Goal: Information Seeking & Learning: Learn about a topic

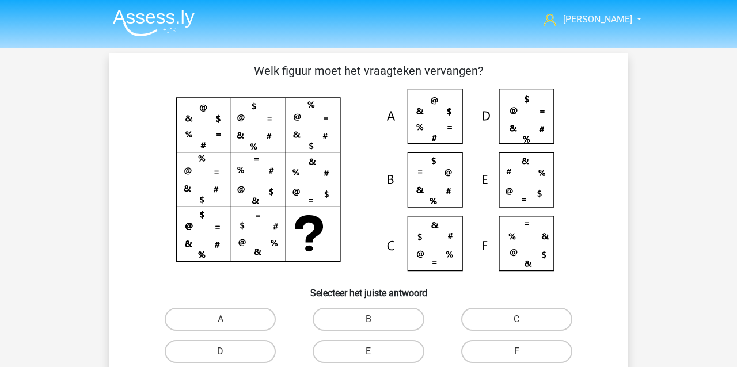
scroll to position [53, 0]
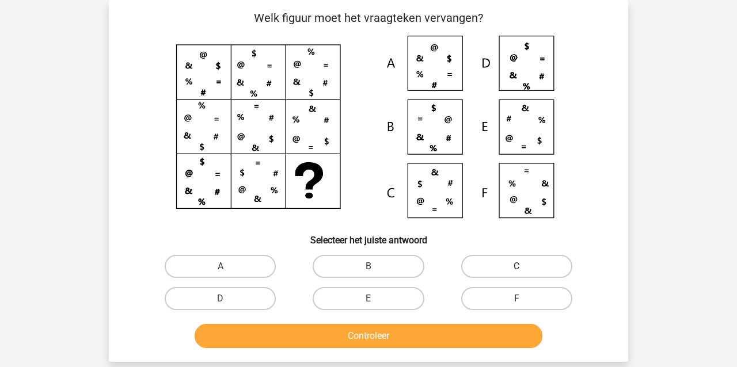
click at [507, 266] on label "C" at bounding box center [516, 266] width 111 height 23
click at [516, 267] on input "C" at bounding box center [519, 270] width 7 height 7
radio input "true"
click at [411, 340] on button "Controleer" at bounding box center [369, 336] width 348 height 24
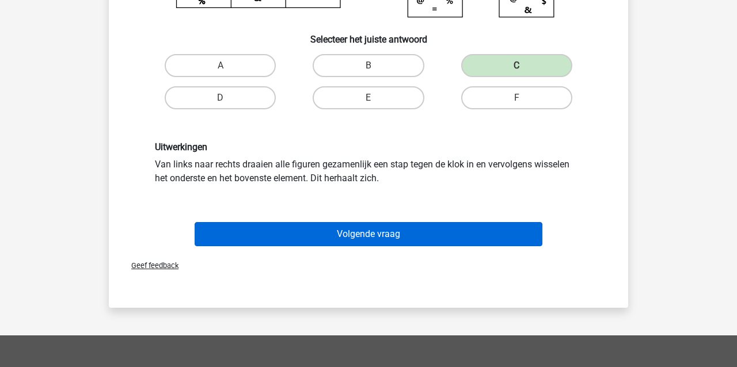
click at [269, 233] on button "Volgende vraag" at bounding box center [369, 234] width 348 height 24
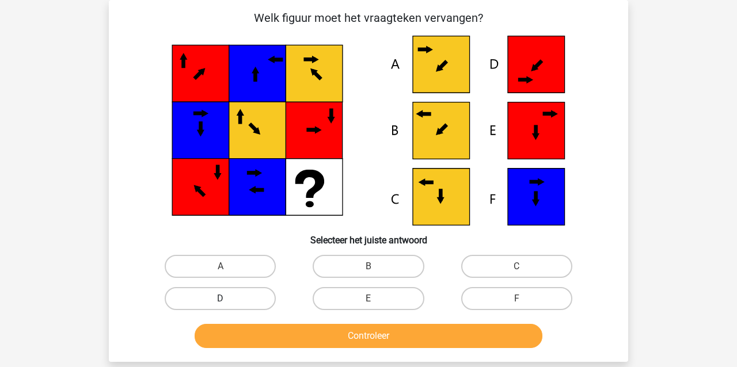
drag, startPoint x: 231, startPoint y: 264, endPoint x: 249, endPoint y: 299, distance: 39.2
click at [231, 264] on label "A" at bounding box center [220, 266] width 111 height 23
click at [228, 267] on input "A" at bounding box center [224, 270] width 7 height 7
radio input "true"
click at [260, 332] on button "Controleer" at bounding box center [369, 336] width 348 height 24
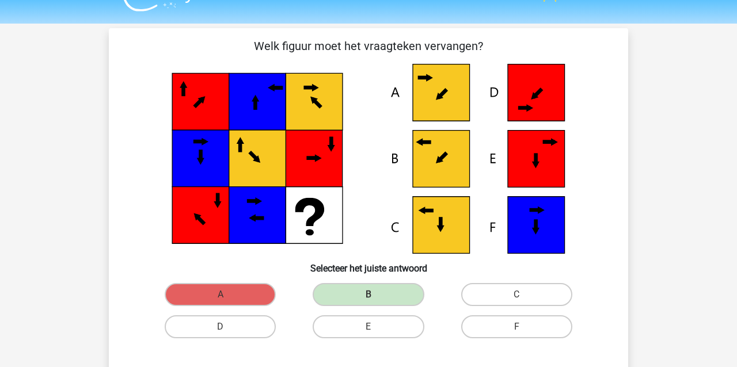
scroll to position [24, 0]
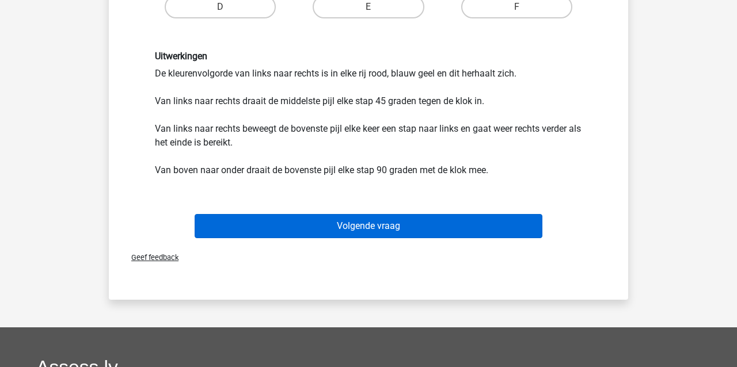
click at [291, 226] on button "Volgende vraag" at bounding box center [369, 226] width 348 height 24
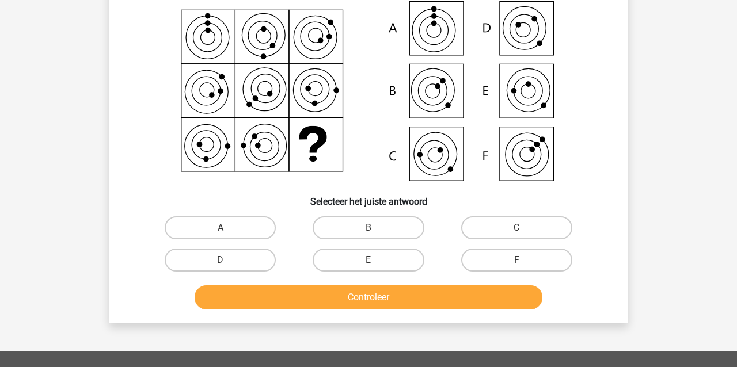
scroll to position [53, 0]
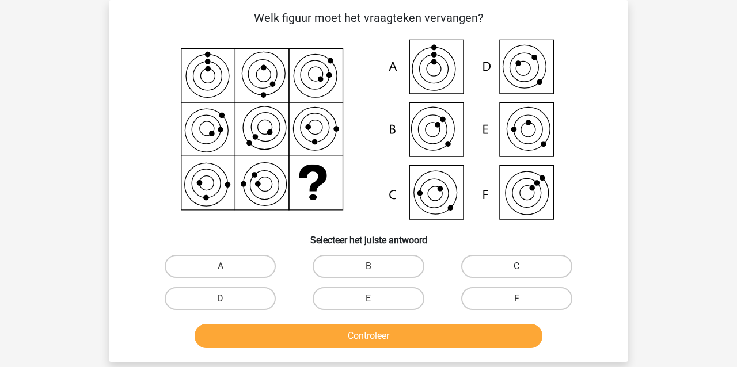
click at [517, 264] on label "C" at bounding box center [516, 266] width 111 height 23
click at [517, 267] on input "C" at bounding box center [519, 270] width 7 height 7
radio input "true"
click at [371, 336] on button "Controleer" at bounding box center [369, 336] width 348 height 24
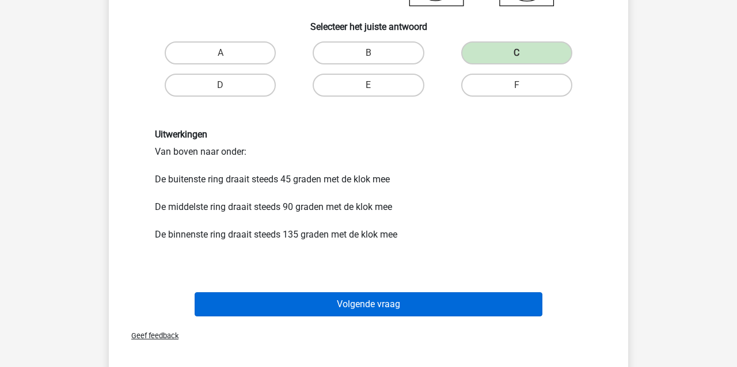
click at [272, 304] on button "Volgende vraag" at bounding box center [369, 304] width 348 height 24
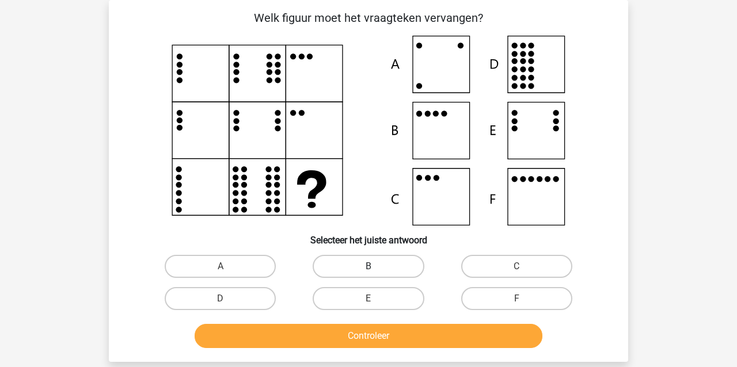
click at [339, 264] on label "B" at bounding box center [368, 266] width 111 height 23
click at [369, 267] on input "B" at bounding box center [372, 270] width 7 height 7
radio input "true"
click at [311, 336] on button "Controleer" at bounding box center [369, 336] width 348 height 24
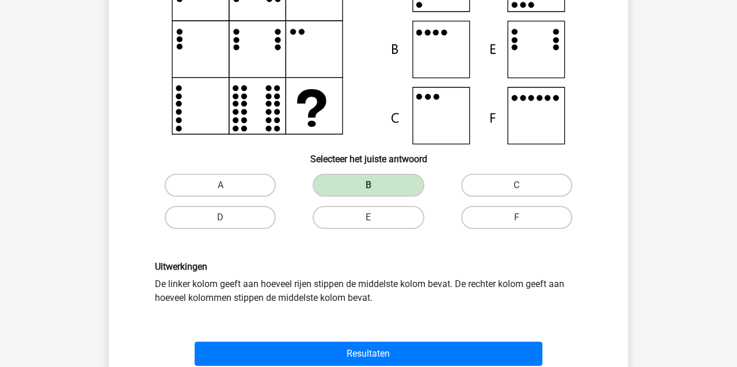
scroll to position [143, 0]
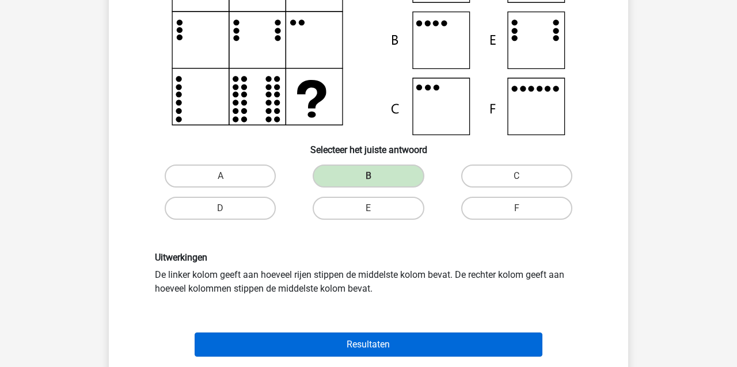
click at [273, 350] on button "Resultaten" at bounding box center [369, 345] width 348 height 24
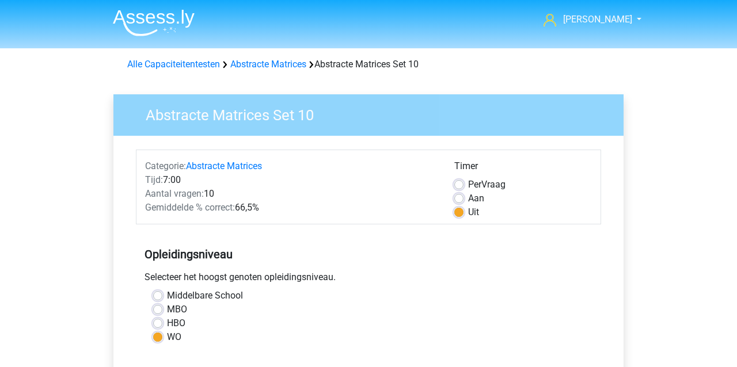
scroll to position [250, 0]
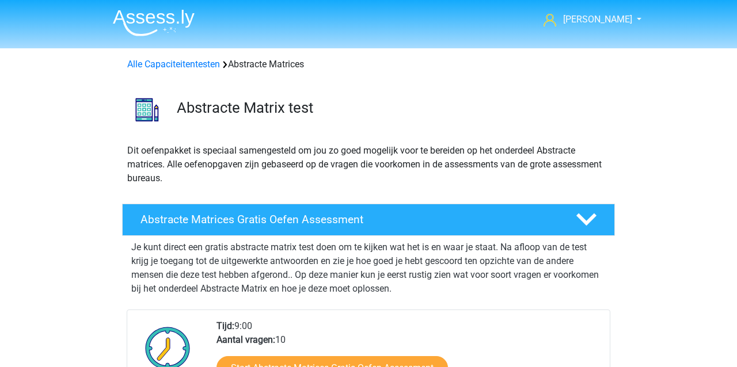
scroll to position [677, 0]
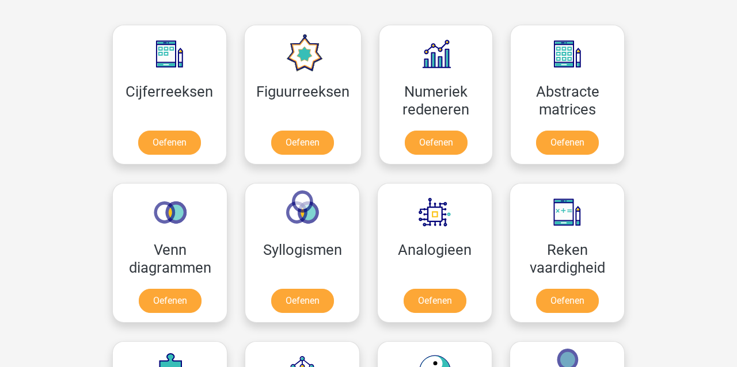
scroll to position [1096, 0]
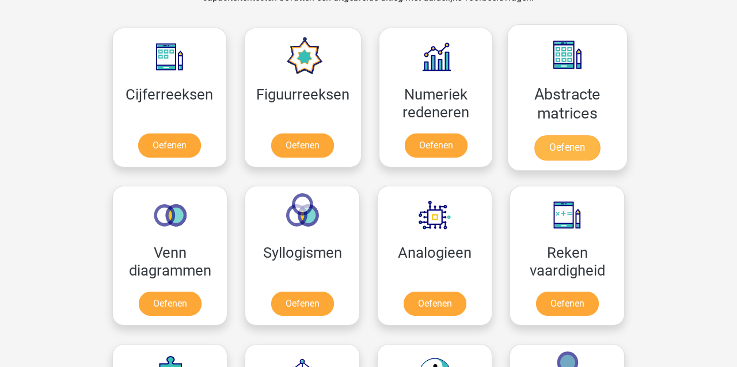
click at [568, 145] on link "Oefenen" at bounding box center [567, 147] width 66 height 25
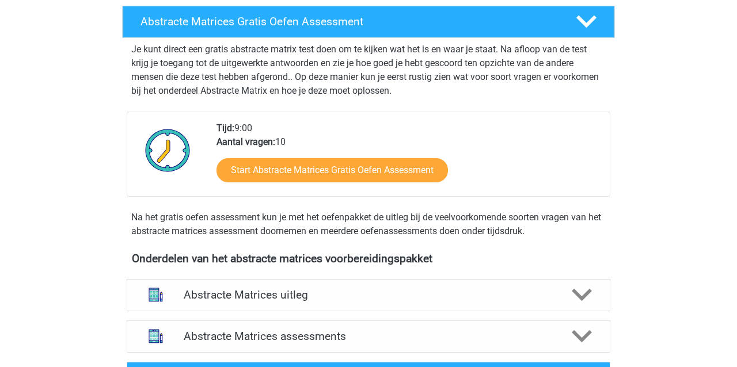
scroll to position [226, 0]
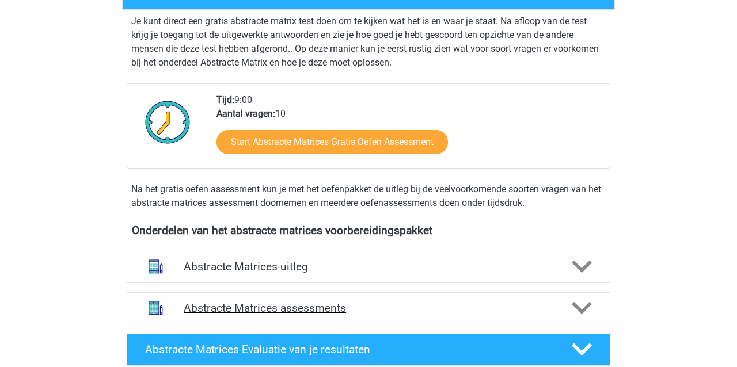
click at [210, 307] on h4 "Abstracte Matrices assessments" at bounding box center [369, 308] width 370 height 13
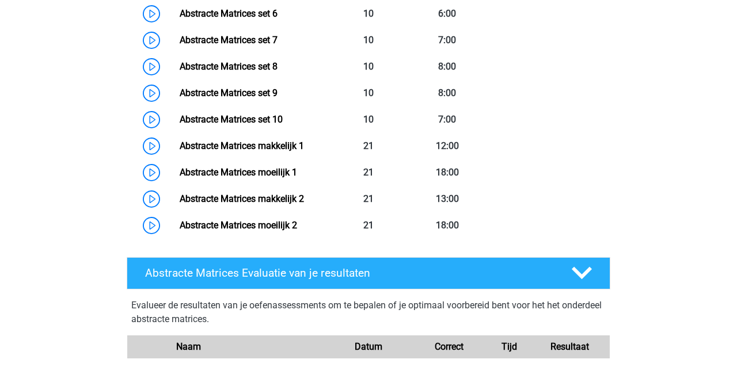
scroll to position [747, 0]
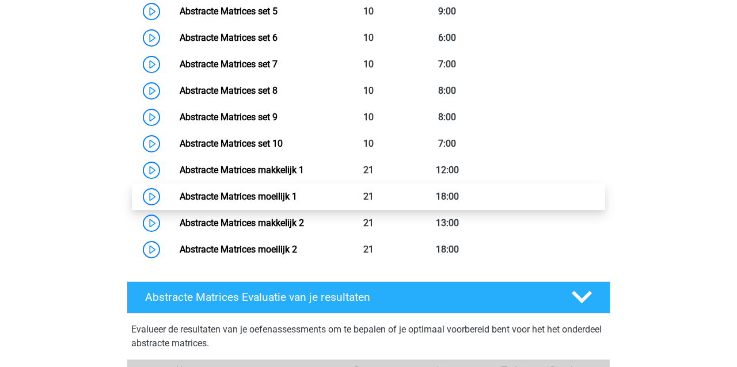
click at [180, 198] on link "Abstracte Matrices moeilijk 1" at bounding box center [238, 196] width 117 height 11
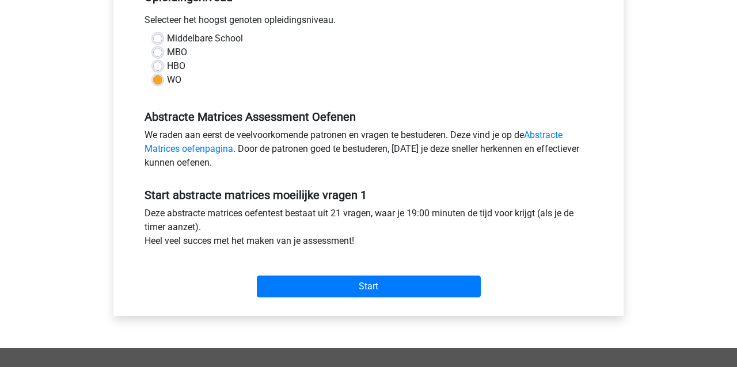
scroll to position [265, 0]
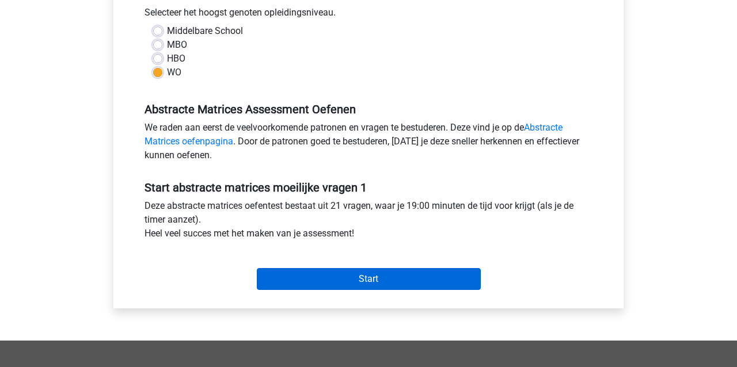
click at [341, 281] on input "Start" at bounding box center [369, 279] width 224 height 22
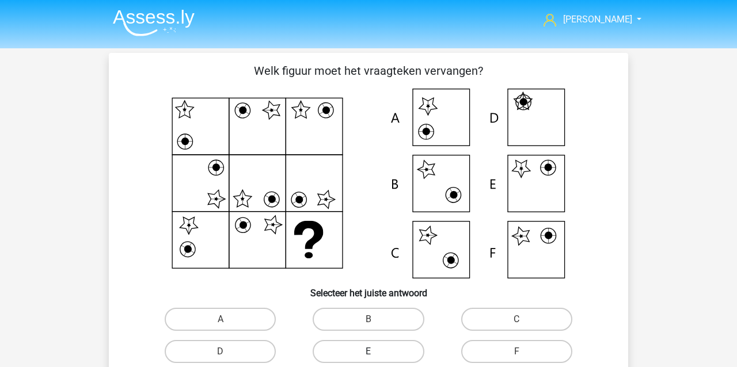
click at [389, 351] on label "E" at bounding box center [368, 351] width 111 height 23
click at [376, 352] on input "E" at bounding box center [372, 355] width 7 height 7
radio input "true"
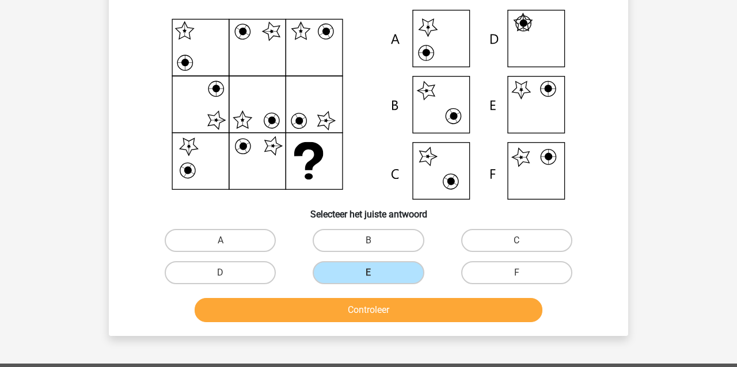
scroll to position [78, 0]
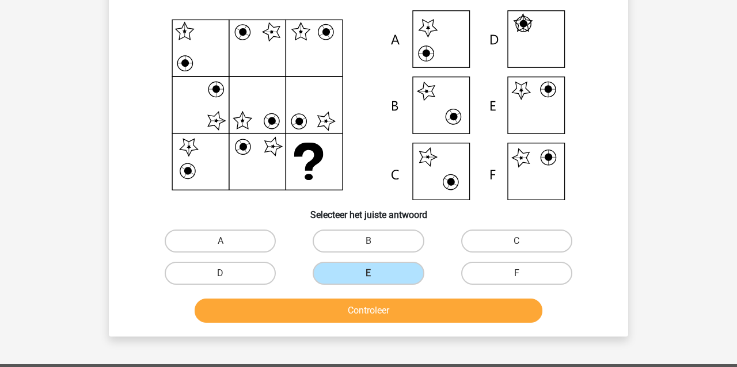
click at [344, 311] on button "Controleer" at bounding box center [369, 311] width 348 height 24
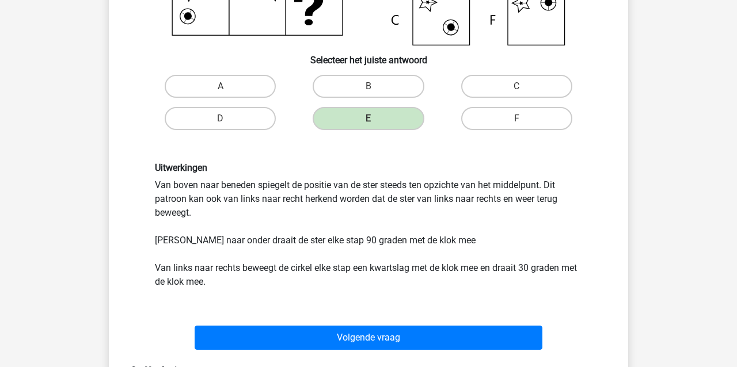
scroll to position [235, 1]
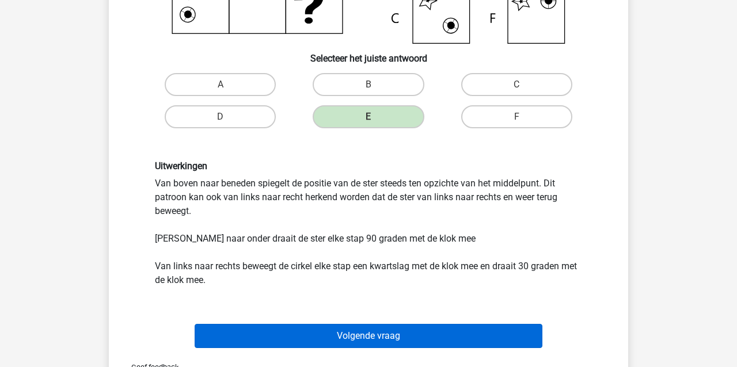
click at [280, 336] on button "Volgende vraag" at bounding box center [369, 336] width 348 height 24
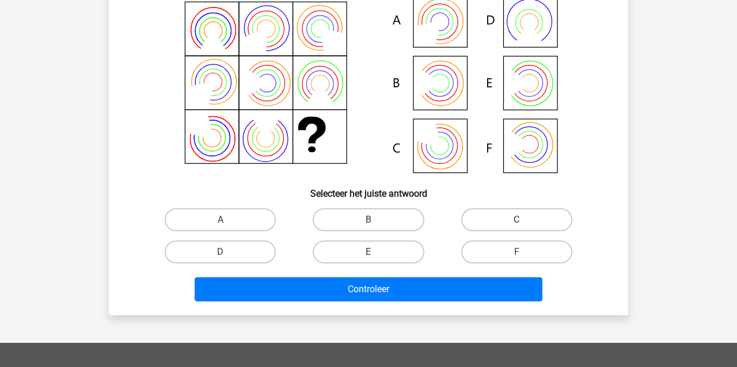
scroll to position [53, 0]
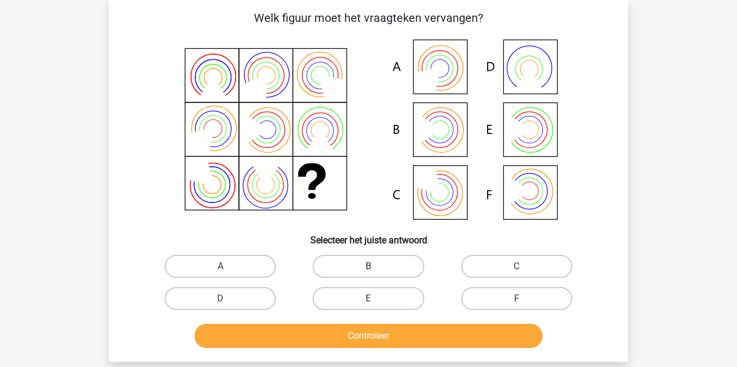
click at [365, 257] on label "B" at bounding box center [368, 266] width 111 height 23
click at [369, 267] on input "B" at bounding box center [372, 270] width 7 height 7
radio input "true"
drag, startPoint x: 342, startPoint y: 333, endPoint x: 359, endPoint y: 333, distance: 16.7
click at [342, 333] on button "Controleer" at bounding box center [369, 336] width 348 height 24
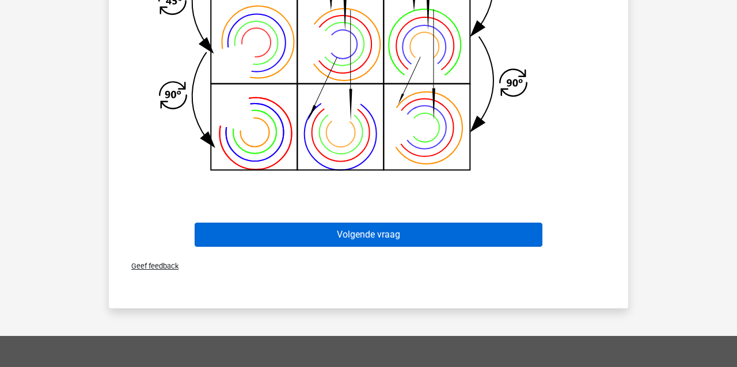
click at [241, 231] on button "Volgende vraag" at bounding box center [369, 235] width 348 height 24
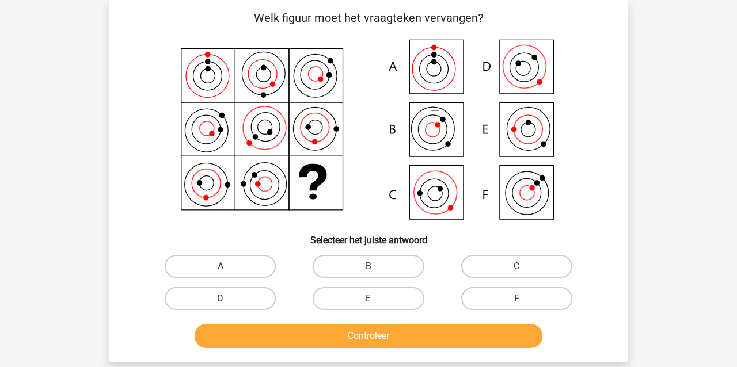
drag, startPoint x: 494, startPoint y: 298, endPoint x: 459, endPoint y: 316, distance: 38.9
click at [494, 299] on label "F" at bounding box center [516, 298] width 111 height 23
click at [516, 299] on input "F" at bounding box center [519, 302] width 7 height 7
radio input "true"
drag, startPoint x: 442, startPoint y: 344, endPoint x: 439, endPoint y: 339, distance: 6.2
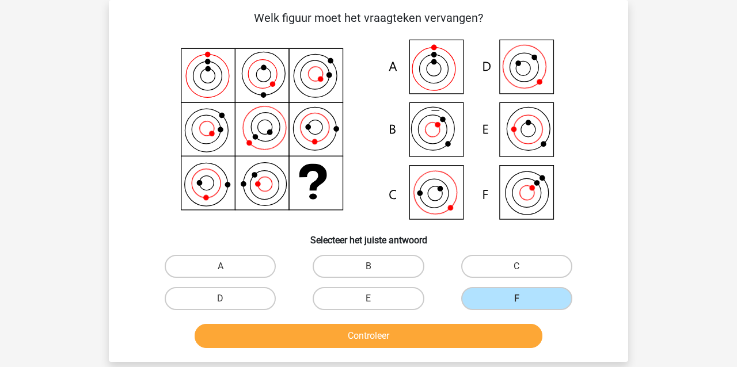
click at [442, 344] on button "Controleer" at bounding box center [369, 336] width 348 height 24
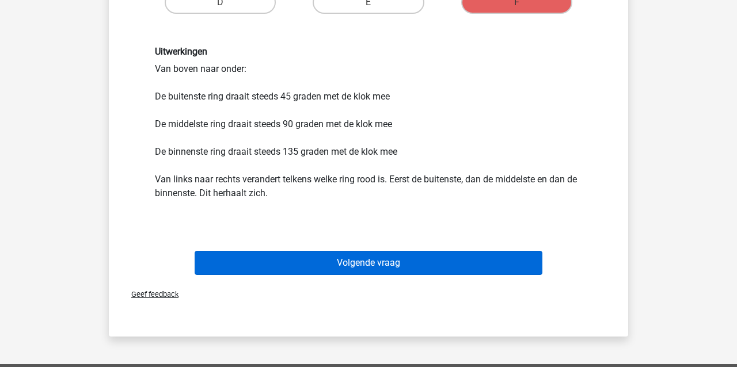
click at [309, 258] on button "Volgende vraag" at bounding box center [369, 263] width 348 height 24
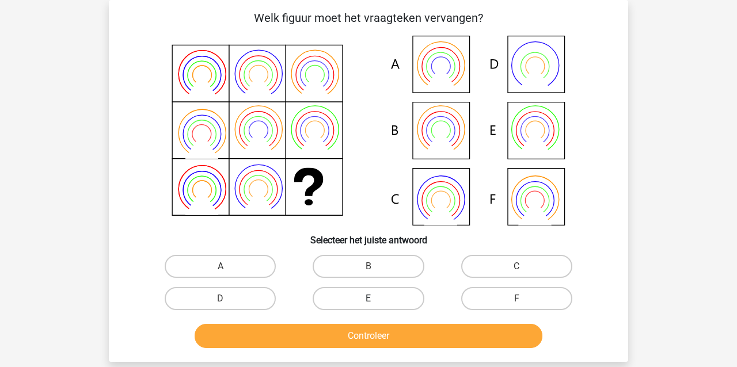
drag, startPoint x: 395, startPoint y: 263, endPoint x: 380, endPoint y: 288, distance: 28.9
click at [394, 264] on label "B" at bounding box center [368, 266] width 111 height 23
click at [376, 267] on input "B" at bounding box center [372, 270] width 7 height 7
radio input "true"
click at [383, 333] on button "Controleer" at bounding box center [369, 336] width 348 height 24
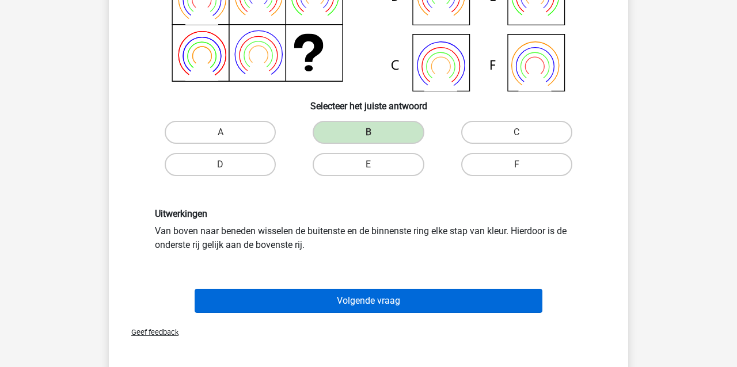
click at [336, 302] on button "Volgende vraag" at bounding box center [369, 301] width 348 height 24
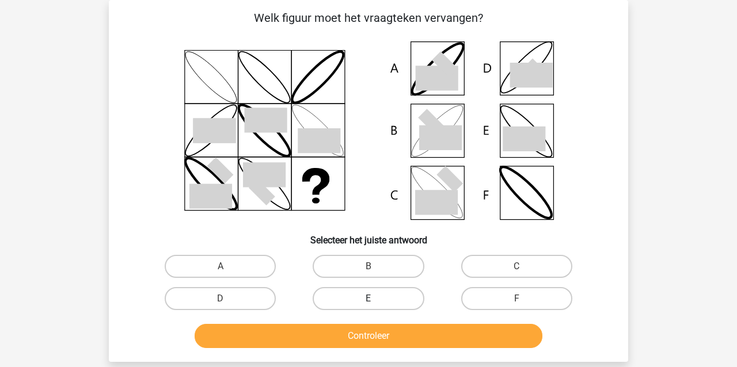
drag, startPoint x: 339, startPoint y: 266, endPoint x: 325, endPoint y: 304, distance: 40.6
click at [339, 267] on label "B" at bounding box center [368, 266] width 111 height 23
click at [369, 267] on input "B" at bounding box center [372, 270] width 7 height 7
radio input "true"
click at [324, 330] on button "Controleer" at bounding box center [369, 336] width 348 height 24
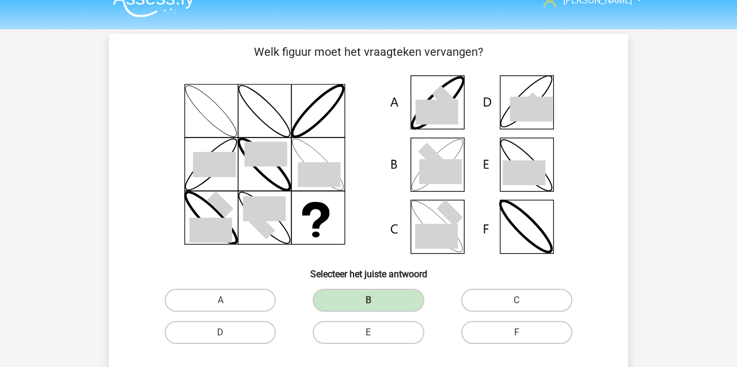
scroll to position [17, 0]
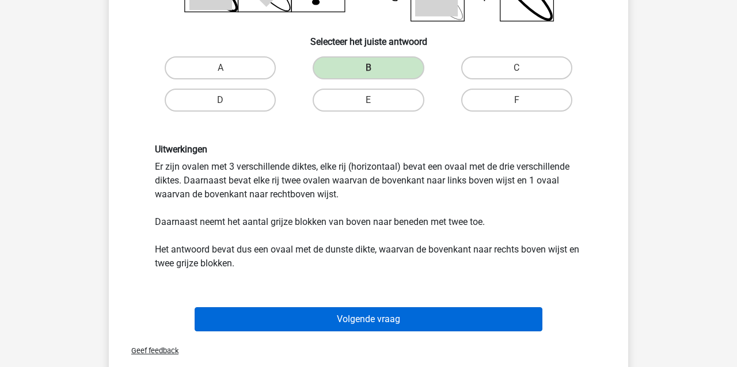
click at [325, 321] on button "Volgende vraag" at bounding box center [369, 319] width 348 height 24
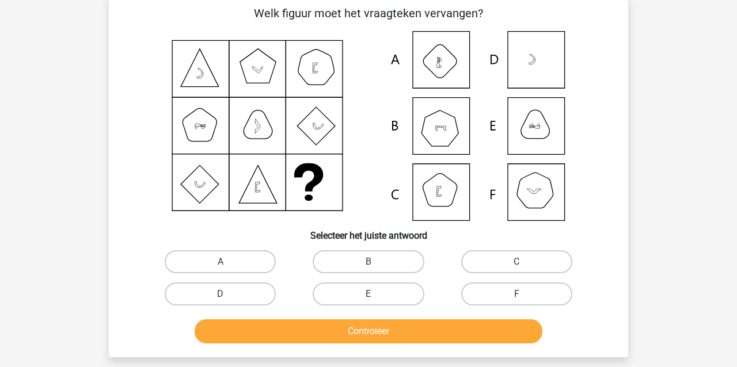
scroll to position [53, 0]
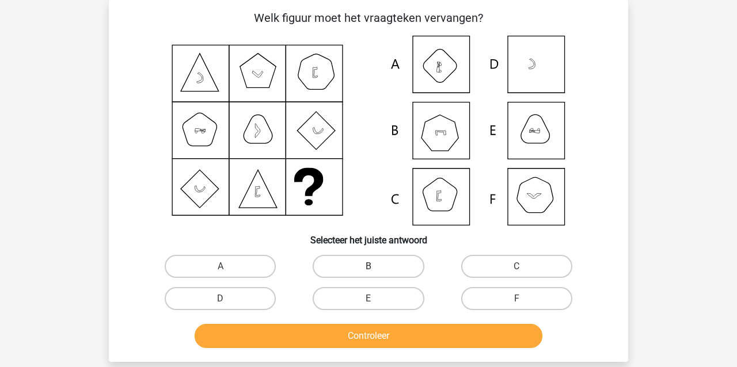
click at [355, 265] on label "B" at bounding box center [368, 266] width 111 height 23
click at [369, 267] on input "B" at bounding box center [372, 270] width 7 height 7
radio input "true"
click at [341, 337] on button "Controleer" at bounding box center [369, 336] width 348 height 24
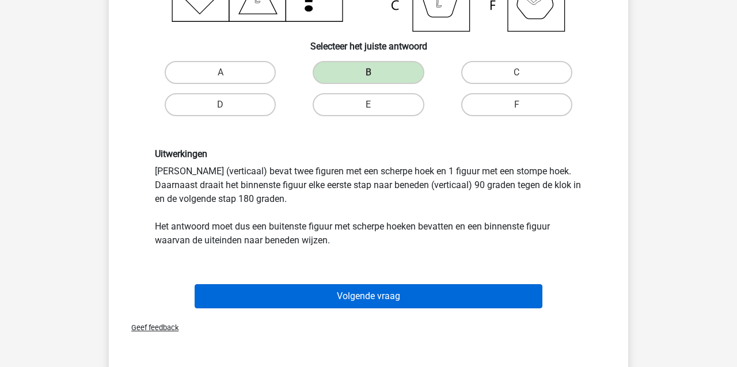
click at [230, 295] on button "Volgende vraag" at bounding box center [369, 296] width 348 height 24
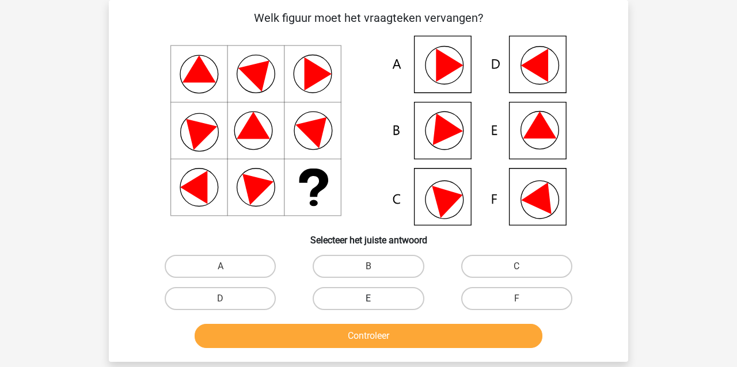
click at [361, 299] on label "E" at bounding box center [368, 298] width 111 height 23
click at [369, 299] on input "E" at bounding box center [372, 302] width 7 height 7
radio input "true"
click at [361, 336] on button "Controleer" at bounding box center [369, 336] width 348 height 24
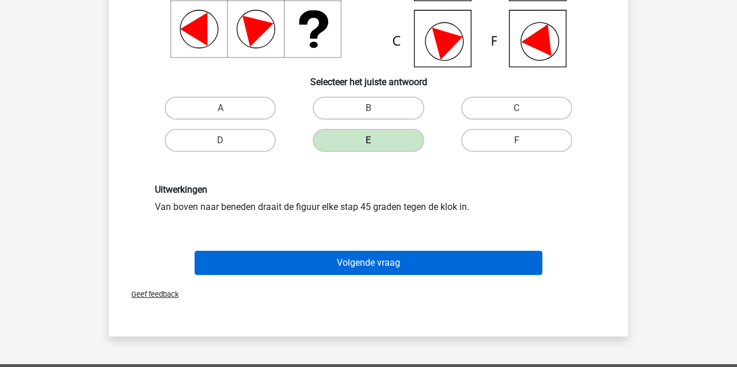
click at [249, 261] on button "Volgende vraag" at bounding box center [369, 263] width 348 height 24
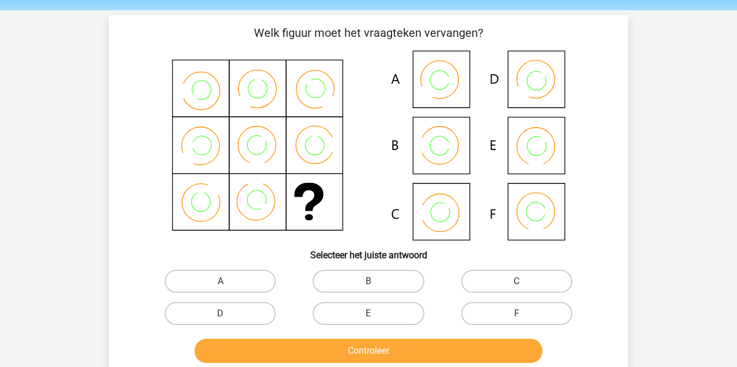
click at [369, 281] on div "B" at bounding box center [368, 281] width 139 height 23
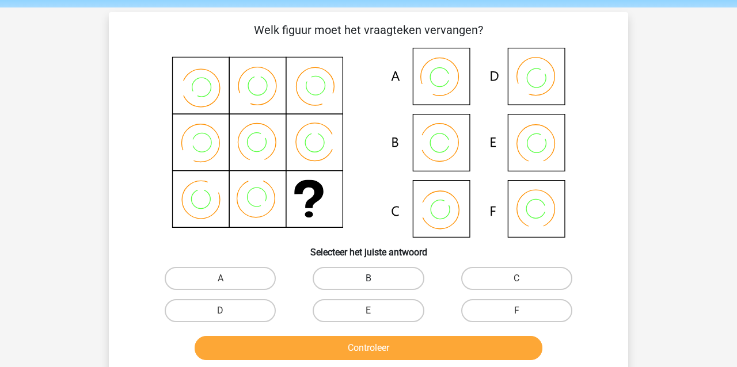
click at [375, 275] on label "B" at bounding box center [368, 278] width 111 height 23
click at [375, 279] on input "B" at bounding box center [372, 282] width 7 height 7
radio input "true"
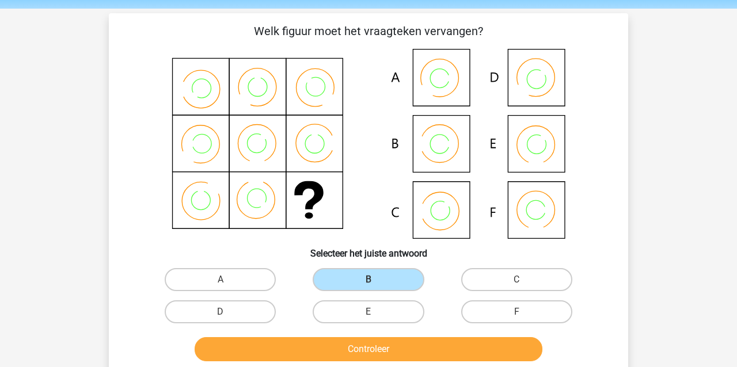
scroll to position [41, 0]
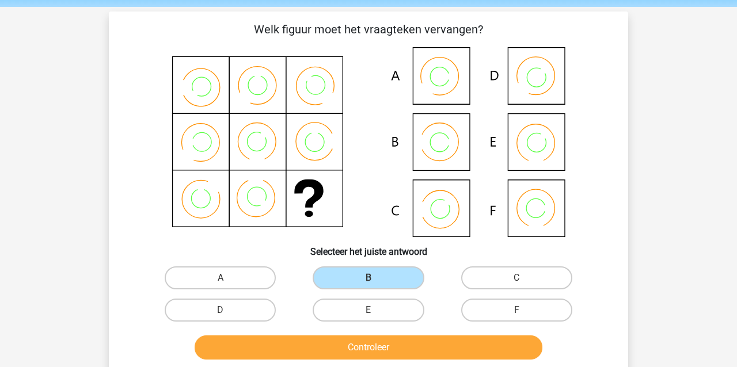
click at [370, 346] on button "Controleer" at bounding box center [369, 348] width 348 height 24
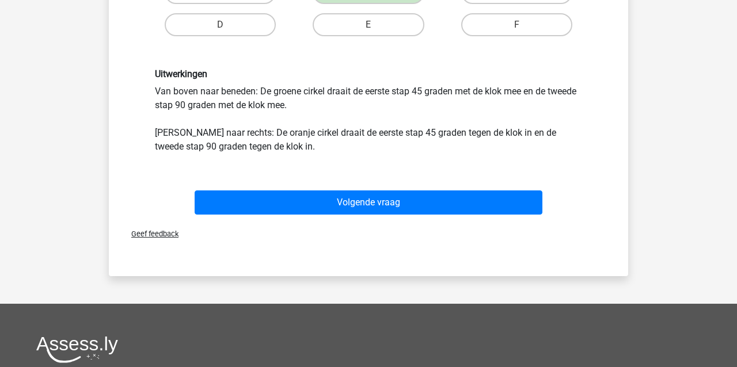
scroll to position [344, 0]
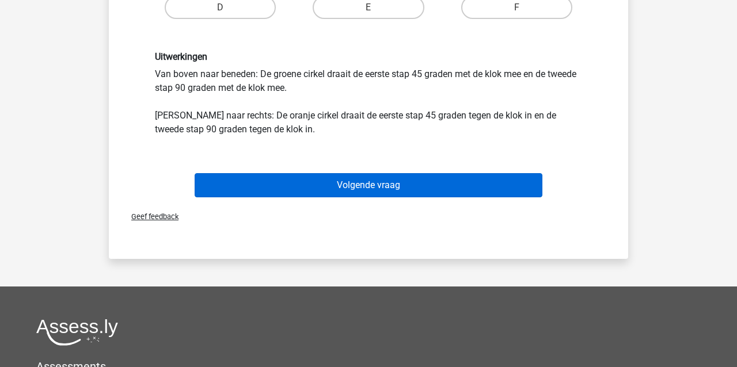
click at [281, 189] on button "Volgende vraag" at bounding box center [369, 185] width 348 height 24
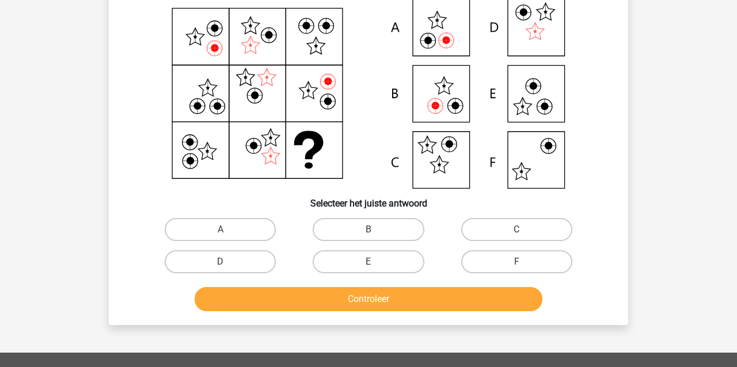
scroll to position [53, 0]
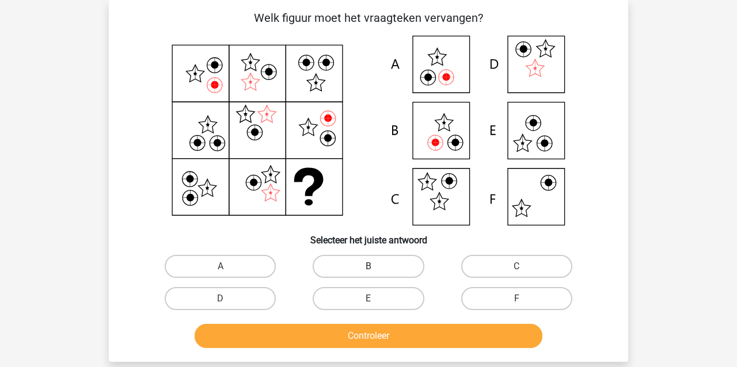
click at [371, 263] on label "B" at bounding box center [368, 266] width 111 height 23
click at [371, 267] on input "B" at bounding box center [372, 270] width 7 height 7
radio input "true"
click at [363, 333] on button "Controleer" at bounding box center [369, 336] width 348 height 24
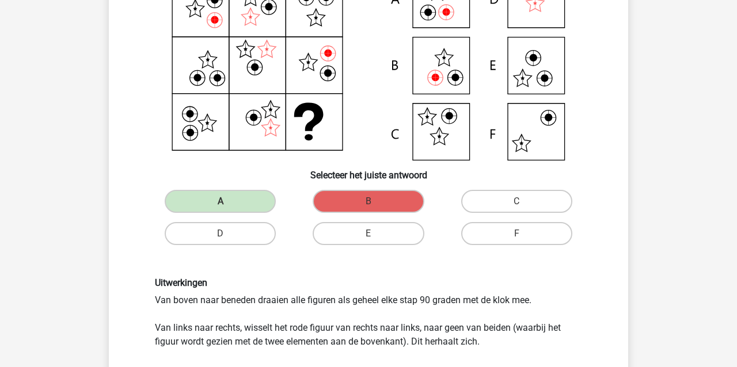
scroll to position [117, 0]
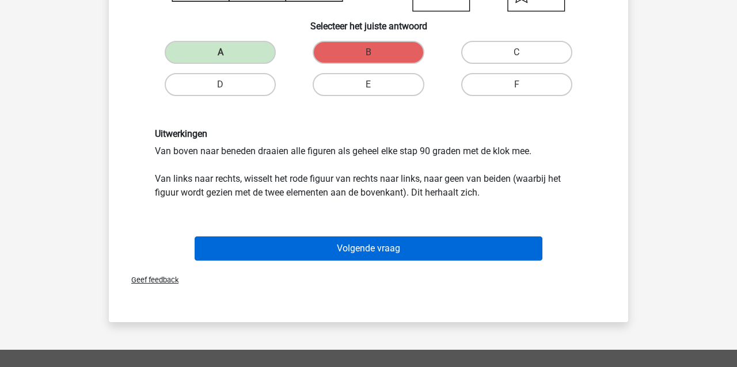
click at [309, 246] on button "Volgende vraag" at bounding box center [369, 249] width 348 height 24
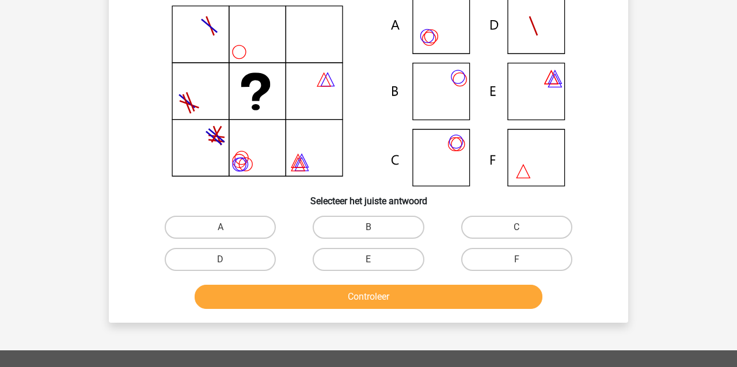
scroll to position [53, 0]
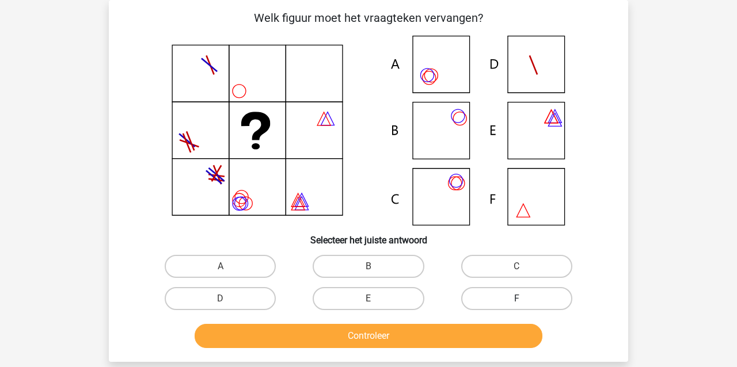
click at [521, 298] on label "F" at bounding box center [516, 298] width 111 height 23
click at [521, 299] on input "F" at bounding box center [519, 302] width 7 height 7
radio input "true"
click at [485, 342] on button "Controleer" at bounding box center [369, 336] width 348 height 24
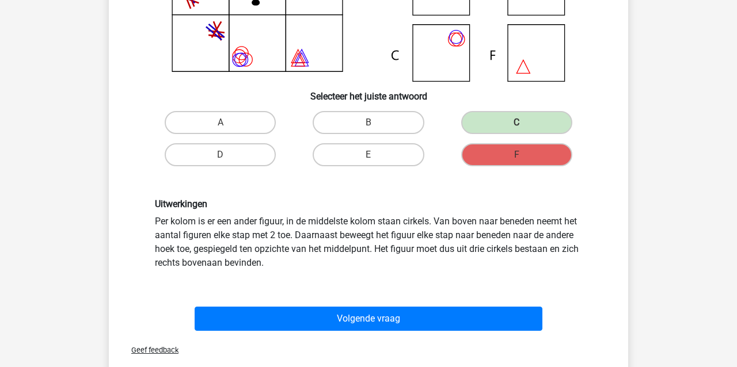
scroll to position [197, 0]
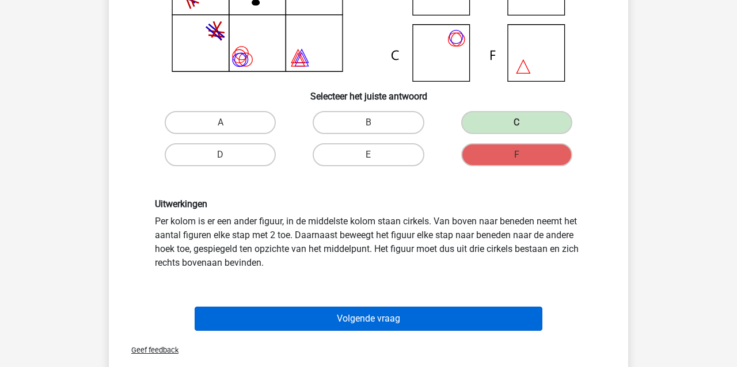
click at [267, 322] on button "Volgende vraag" at bounding box center [369, 319] width 348 height 24
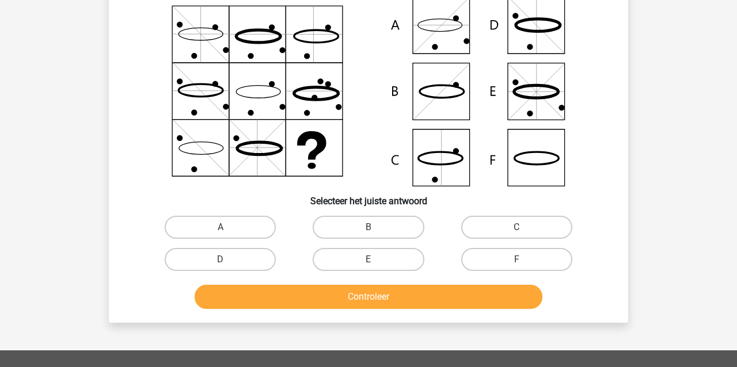
scroll to position [53, 0]
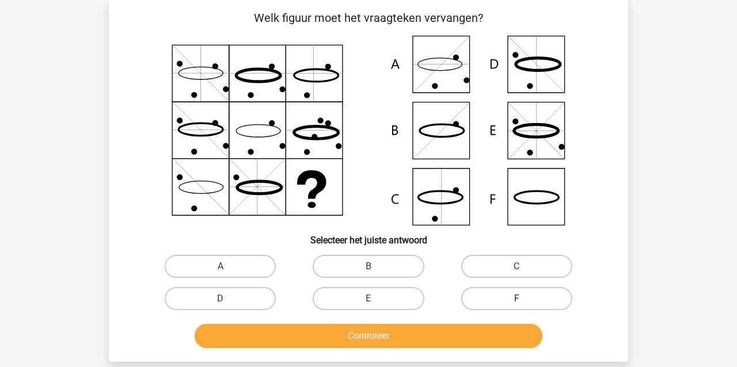
click at [491, 298] on label "F" at bounding box center [516, 298] width 111 height 23
click at [516, 299] on input "F" at bounding box center [519, 302] width 7 height 7
radio input "true"
drag, startPoint x: 438, startPoint y: 339, endPoint x: 432, endPoint y: 337, distance: 6.7
click at [438, 339] on button "Controleer" at bounding box center [369, 336] width 348 height 24
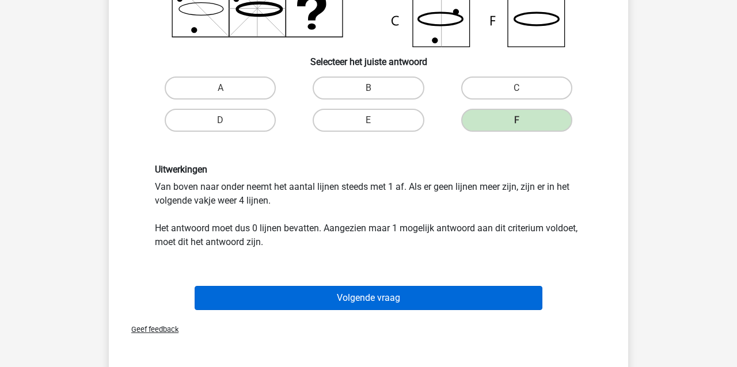
click at [320, 301] on button "Volgende vraag" at bounding box center [369, 298] width 348 height 24
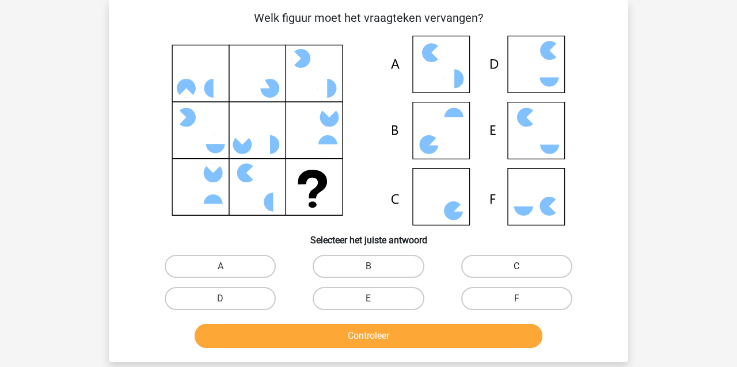
click at [499, 265] on label "C" at bounding box center [516, 266] width 111 height 23
click at [516, 267] on input "C" at bounding box center [519, 270] width 7 height 7
radio input "true"
click at [467, 332] on button "Controleer" at bounding box center [369, 336] width 348 height 24
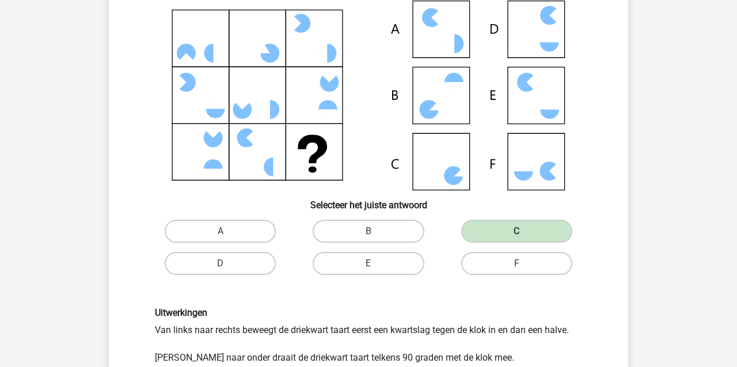
scroll to position [73, 0]
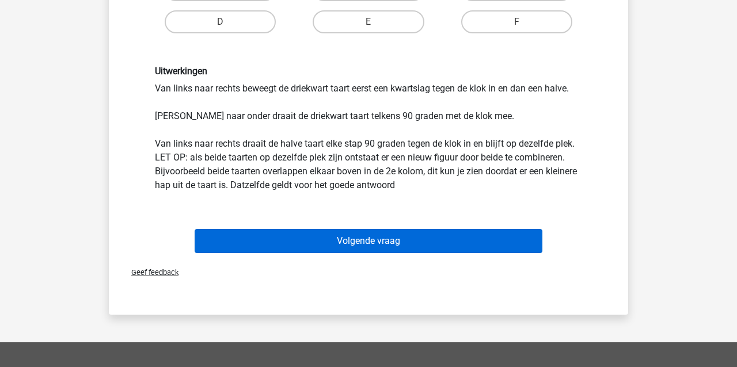
click at [293, 234] on button "Volgende vraag" at bounding box center [369, 241] width 348 height 24
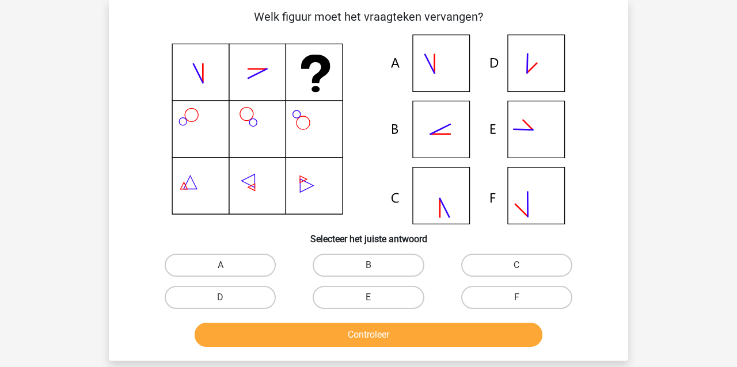
scroll to position [53, 0]
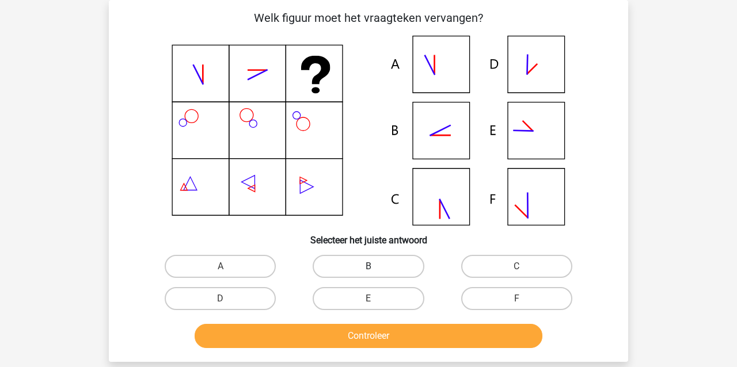
click at [374, 266] on label "B" at bounding box center [368, 266] width 111 height 23
click at [374, 267] on input "B" at bounding box center [372, 270] width 7 height 7
radio input "true"
click at [352, 341] on button "Controleer" at bounding box center [369, 336] width 348 height 24
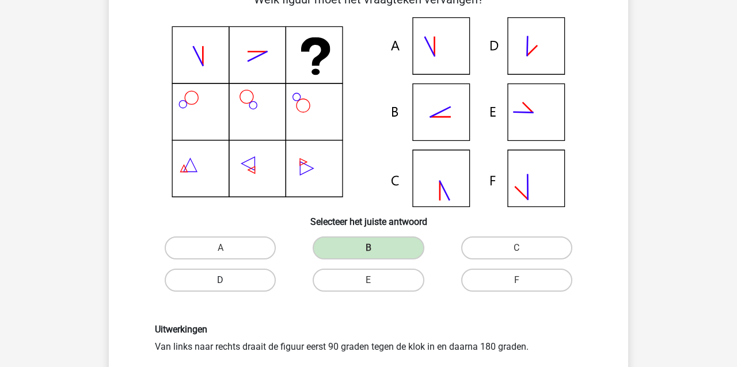
scroll to position [71, 0]
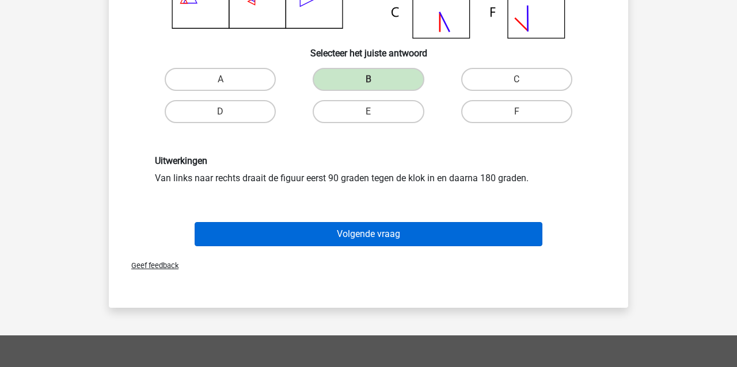
click at [262, 240] on button "Volgende vraag" at bounding box center [369, 234] width 348 height 24
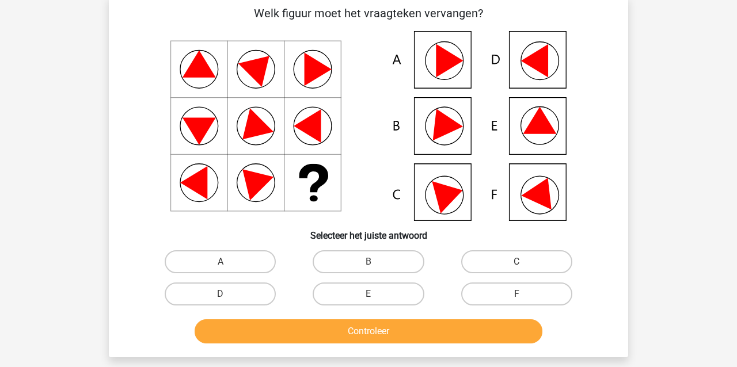
scroll to position [53, 0]
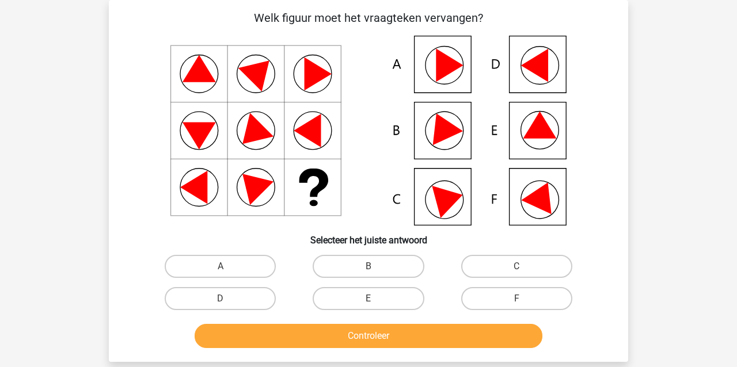
click at [371, 303] on input "E" at bounding box center [372, 302] width 7 height 7
radio input "true"
click at [362, 337] on button "Controleer" at bounding box center [369, 336] width 348 height 24
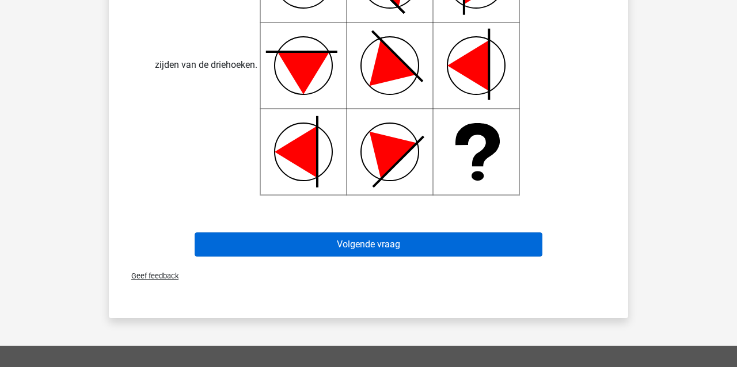
click at [297, 250] on button "Volgende vraag" at bounding box center [369, 245] width 348 height 24
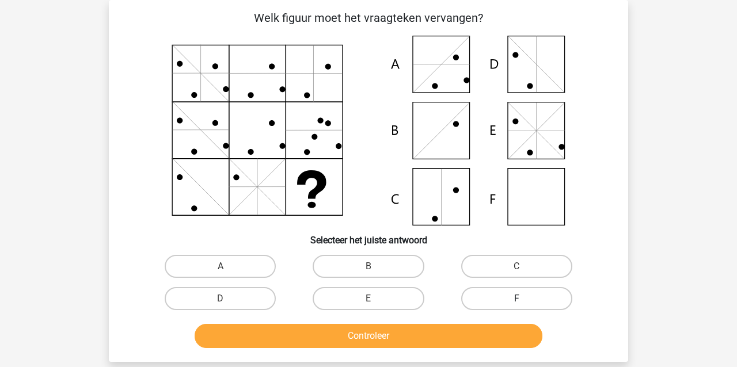
click at [527, 298] on label "F" at bounding box center [516, 298] width 111 height 23
click at [524, 299] on input "F" at bounding box center [519, 302] width 7 height 7
radio input "true"
click at [491, 331] on button "Controleer" at bounding box center [369, 336] width 348 height 24
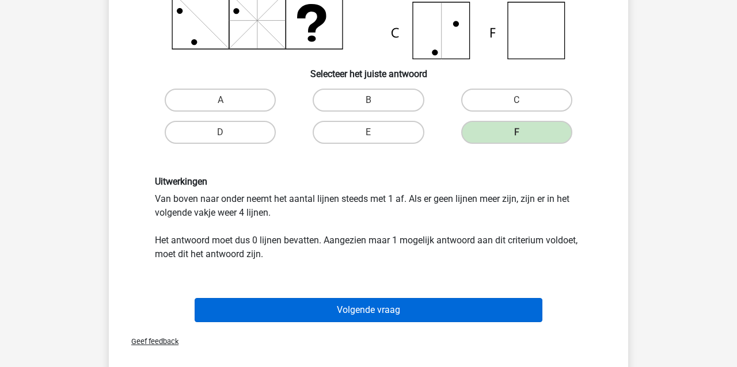
click at [352, 314] on button "Volgende vraag" at bounding box center [369, 310] width 348 height 24
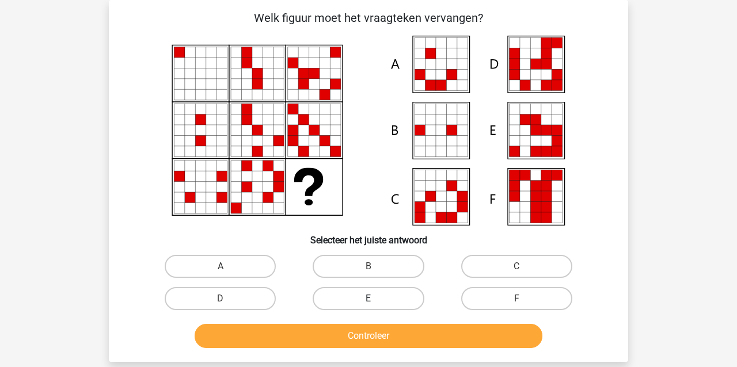
drag, startPoint x: 360, startPoint y: 290, endPoint x: 356, endPoint y: 307, distance: 17.2
click at [360, 290] on label "E" at bounding box center [368, 298] width 111 height 23
click at [369, 299] on input "E" at bounding box center [372, 302] width 7 height 7
radio input "true"
click at [345, 341] on button "Controleer" at bounding box center [369, 336] width 348 height 24
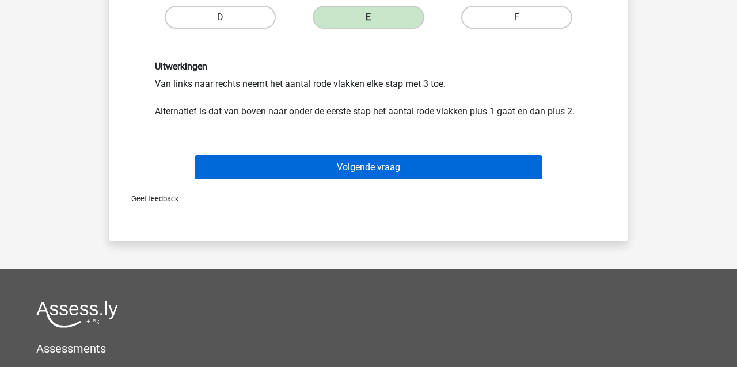
click at [325, 164] on button "Volgende vraag" at bounding box center [369, 167] width 348 height 24
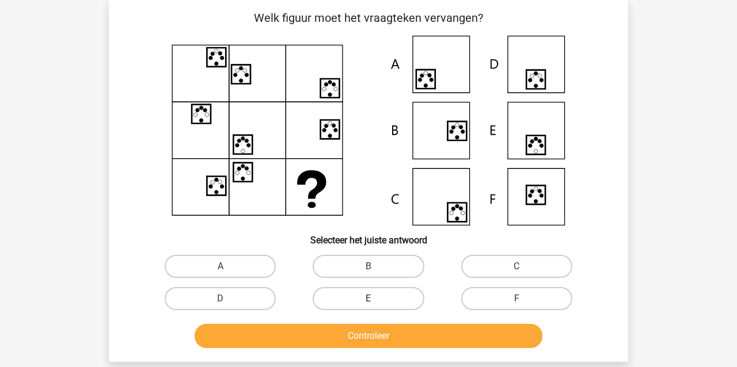
drag, startPoint x: 344, startPoint y: 293, endPoint x: 348, endPoint y: 305, distance: 12.2
click at [344, 293] on label "E" at bounding box center [368, 298] width 111 height 23
click at [369, 299] on input "E" at bounding box center [372, 302] width 7 height 7
radio input "true"
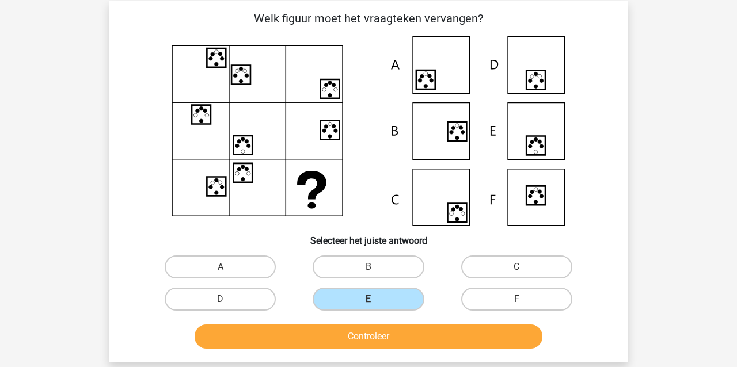
click at [342, 337] on button "Controleer" at bounding box center [369, 337] width 348 height 24
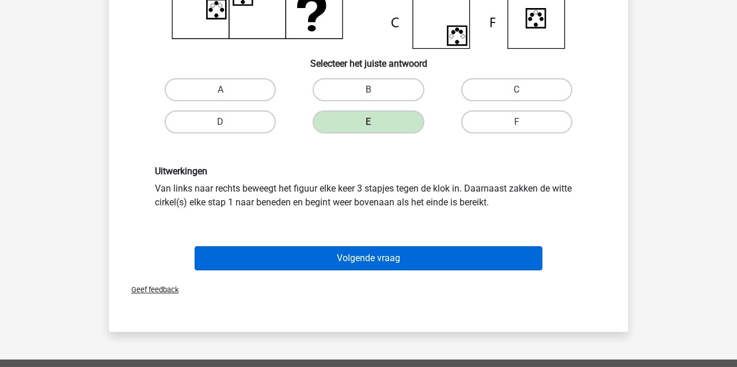
click at [272, 260] on button "Volgende vraag" at bounding box center [369, 258] width 348 height 24
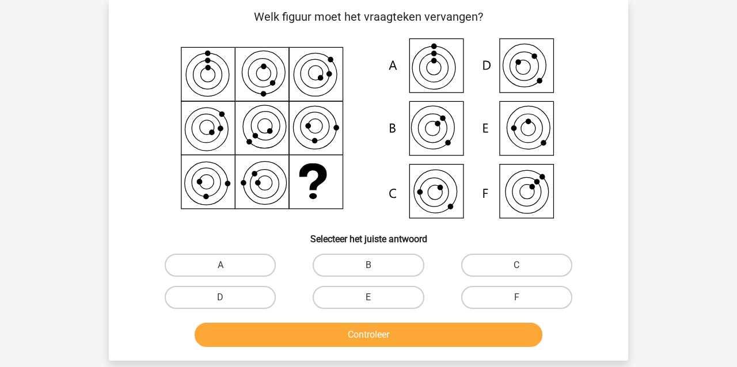
scroll to position [58, 0]
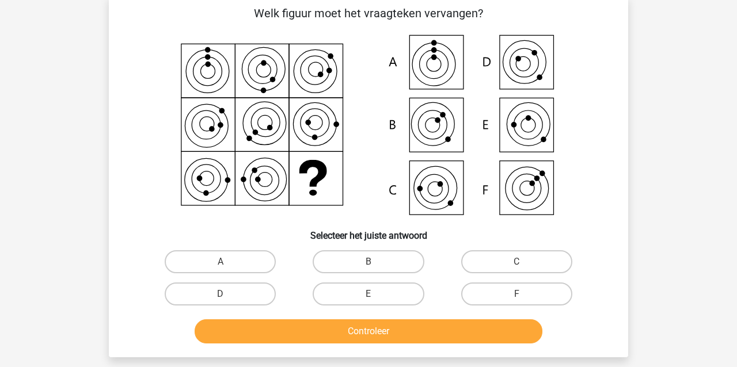
drag, startPoint x: 514, startPoint y: 254, endPoint x: 500, endPoint y: 280, distance: 29.9
click at [515, 254] on label "C" at bounding box center [516, 261] width 111 height 23
click at [516, 262] on input "C" at bounding box center [519, 265] width 7 height 7
radio input "true"
click at [449, 331] on button "Controleer" at bounding box center [369, 332] width 348 height 24
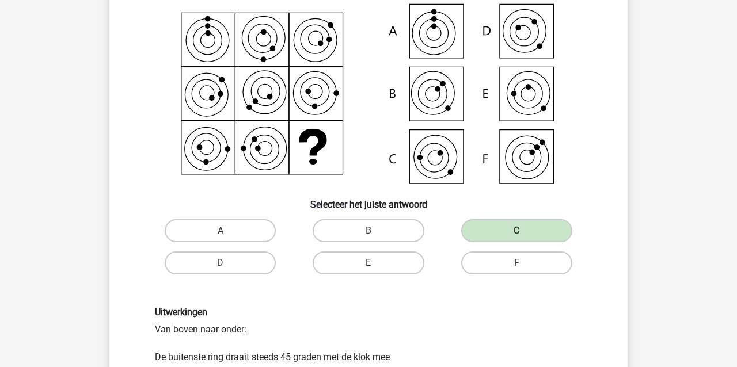
scroll to position [101, 0]
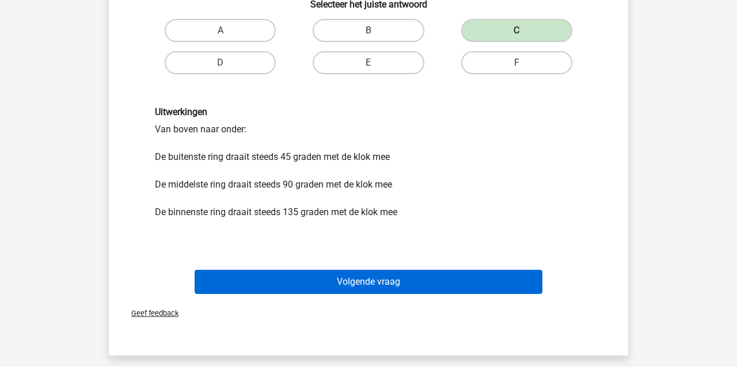
click at [409, 287] on button "Volgende vraag" at bounding box center [369, 282] width 348 height 24
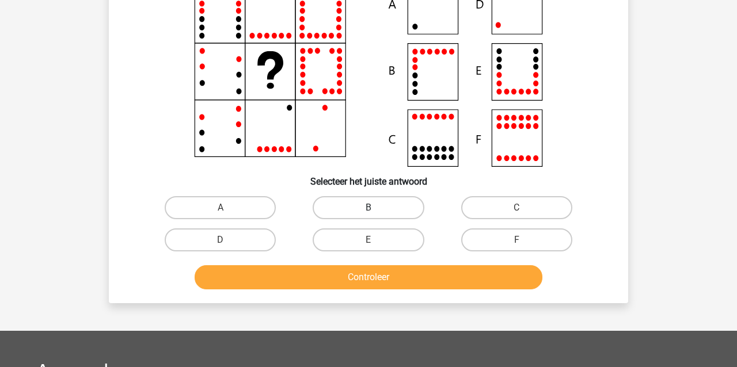
scroll to position [53, 0]
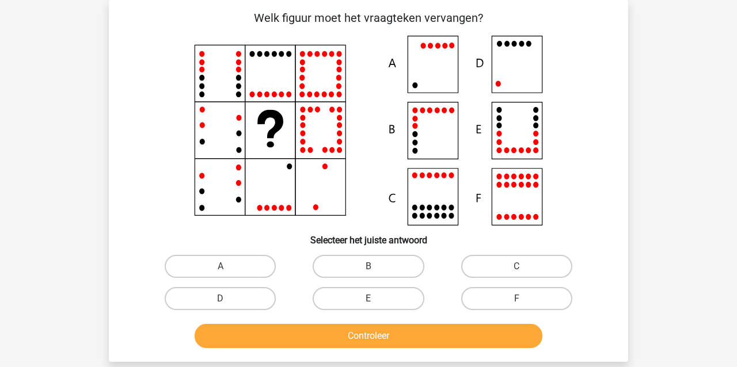
drag, startPoint x: 177, startPoint y: 292, endPoint x: 207, endPoint y: 316, distance: 38.5
click at [178, 294] on label "D" at bounding box center [220, 298] width 111 height 23
click at [221, 299] on input "D" at bounding box center [224, 302] width 7 height 7
radio input "true"
click at [240, 333] on button "Controleer" at bounding box center [369, 336] width 348 height 24
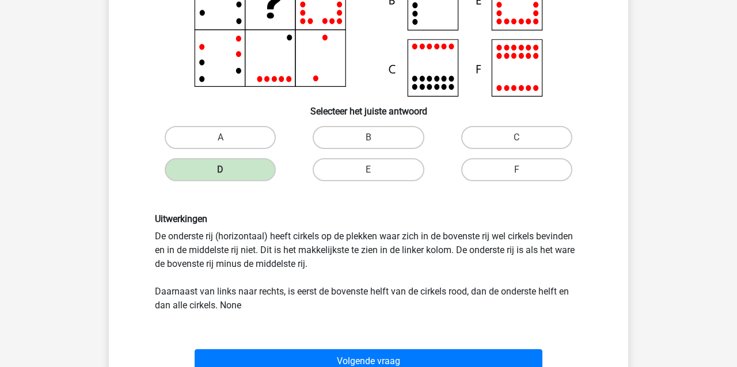
scroll to position [213, 0]
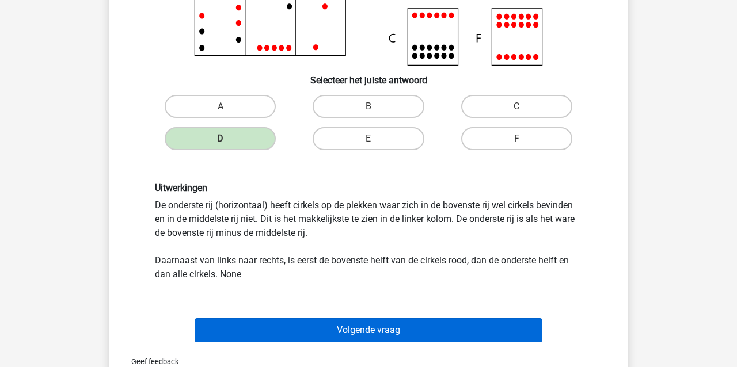
click at [292, 332] on button "Volgende vraag" at bounding box center [369, 330] width 348 height 24
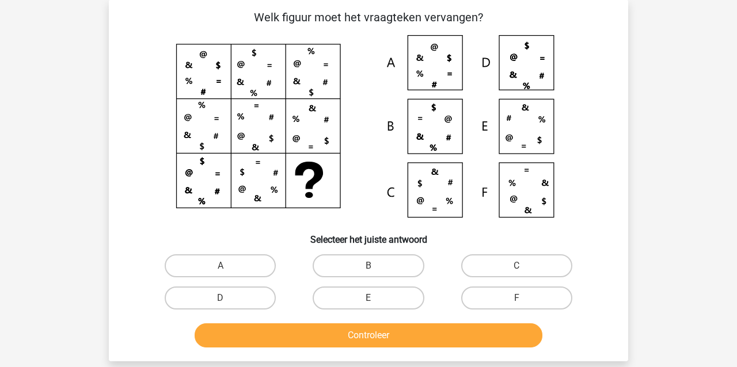
scroll to position [53, 0]
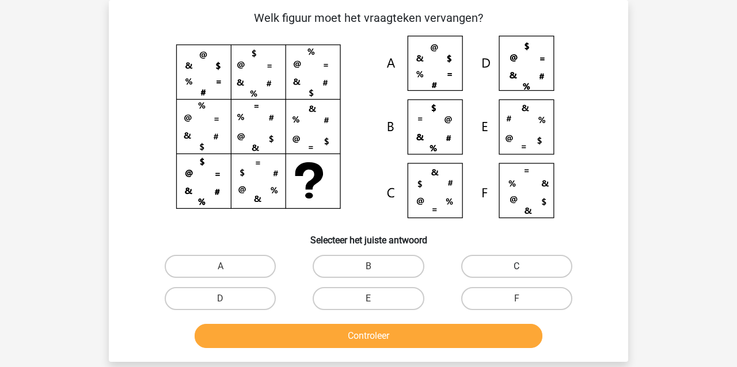
click at [511, 263] on label "C" at bounding box center [516, 266] width 111 height 23
click at [516, 267] on input "C" at bounding box center [519, 270] width 7 height 7
radio input "true"
click at [427, 341] on button "Controleer" at bounding box center [369, 336] width 348 height 24
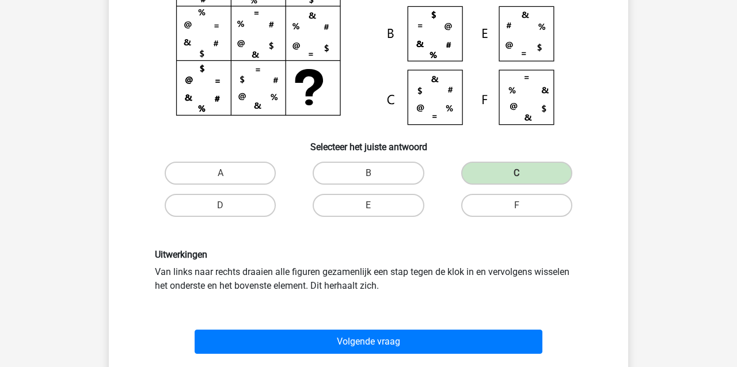
scroll to position [147, 0]
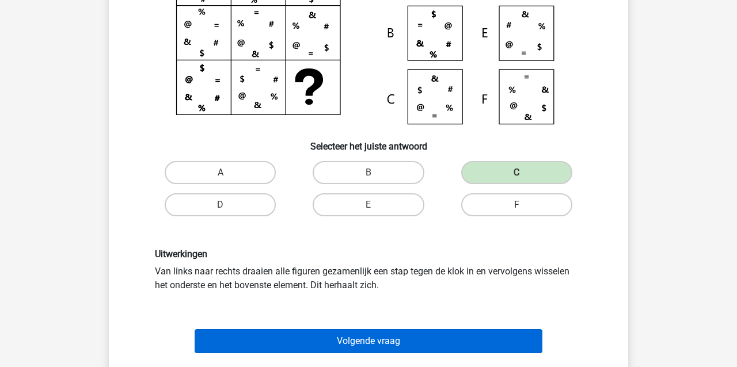
click at [379, 336] on button "Volgende vraag" at bounding box center [369, 341] width 348 height 24
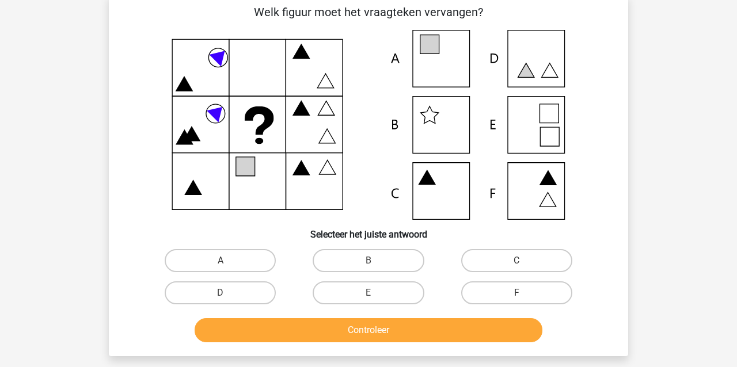
scroll to position [53, 0]
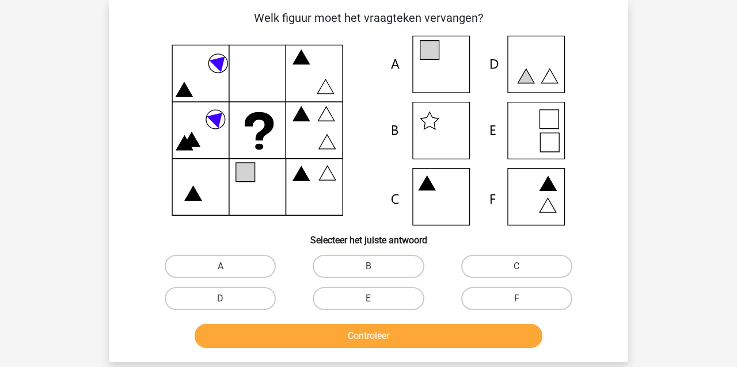
drag, startPoint x: 215, startPoint y: 258, endPoint x: 214, endPoint y: 283, distance: 25.4
click at [215, 258] on label "A" at bounding box center [220, 266] width 111 height 23
click at [221, 267] on input "A" at bounding box center [224, 270] width 7 height 7
radio input "true"
click at [223, 340] on button "Controleer" at bounding box center [369, 336] width 348 height 24
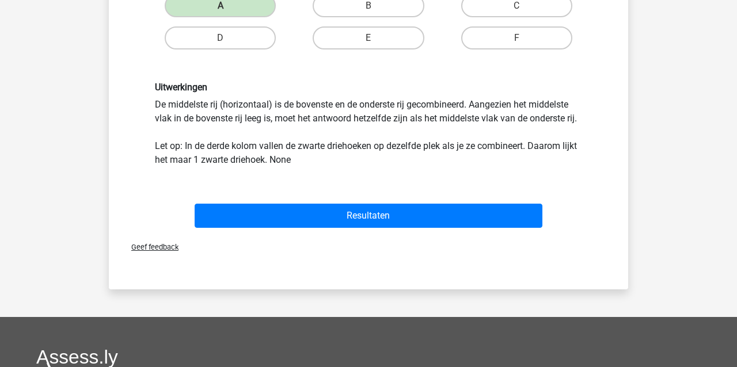
scroll to position [312, 0]
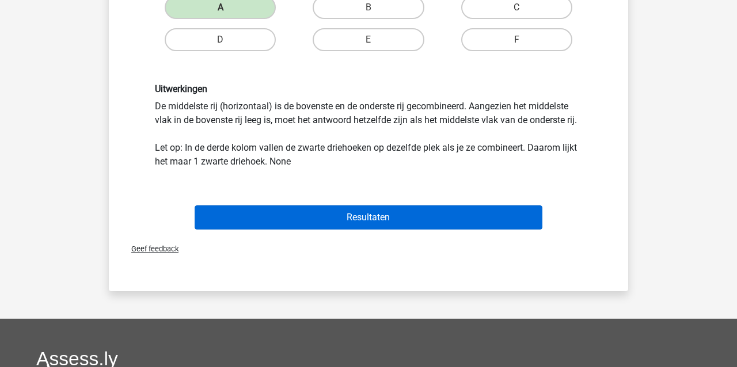
click at [267, 221] on button "Resultaten" at bounding box center [369, 218] width 348 height 24
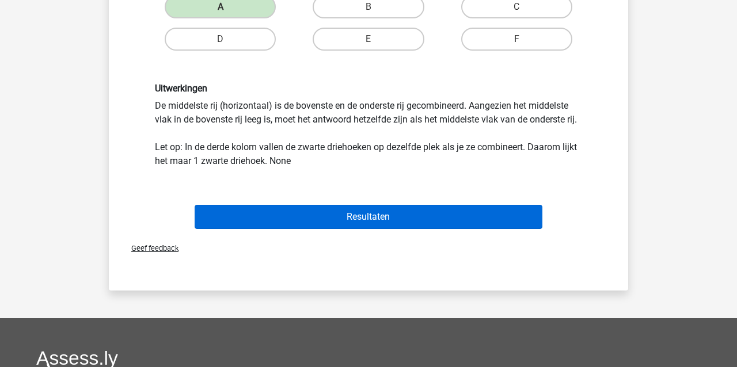
click at [306, 215] on button "Resultaten" at bounding box center [369, 217] width 348 height 24
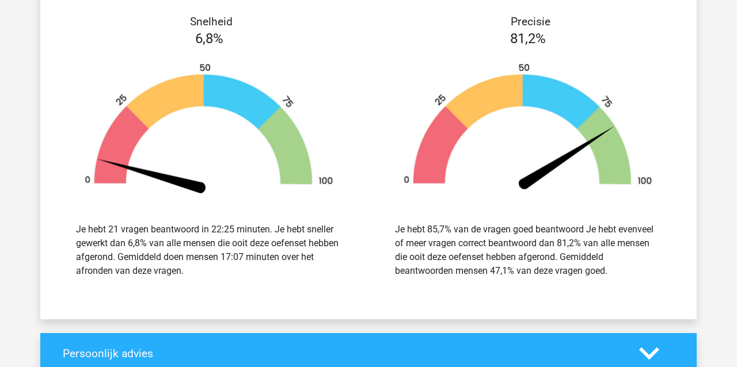
scroll to position [1547, 0]
